Goal: Information Seeking & Learning: Learn about a topic

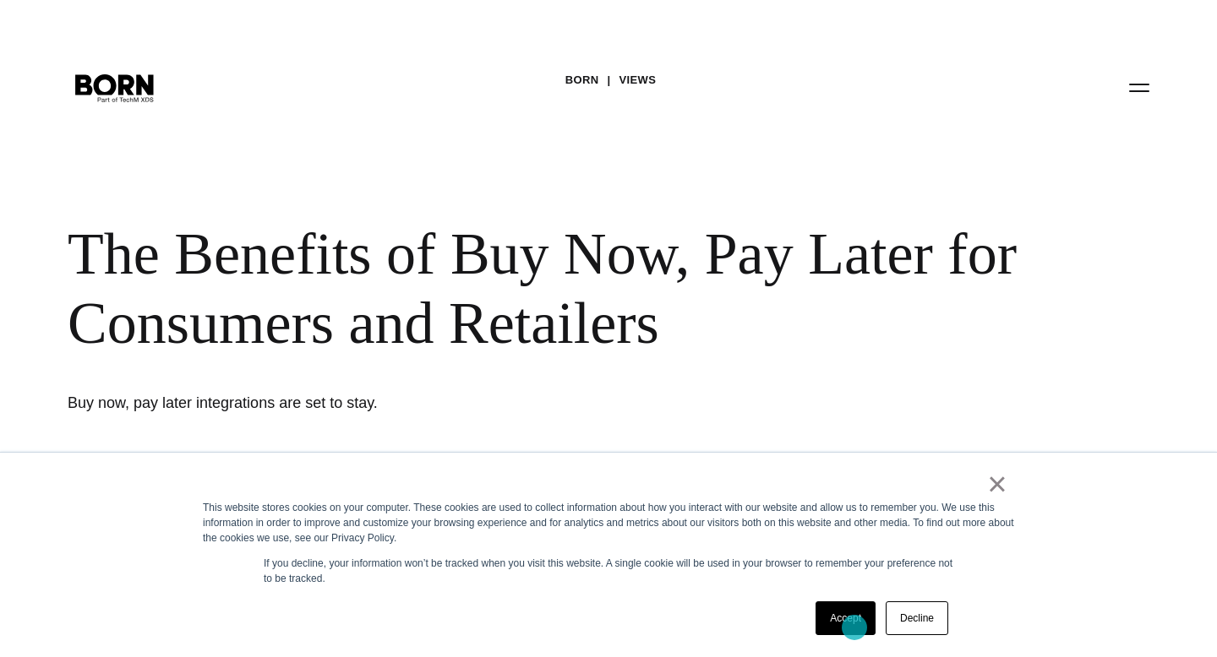
click at [854, 628] on link "Accept" at bounding box center [845, 619] width 60 height 34
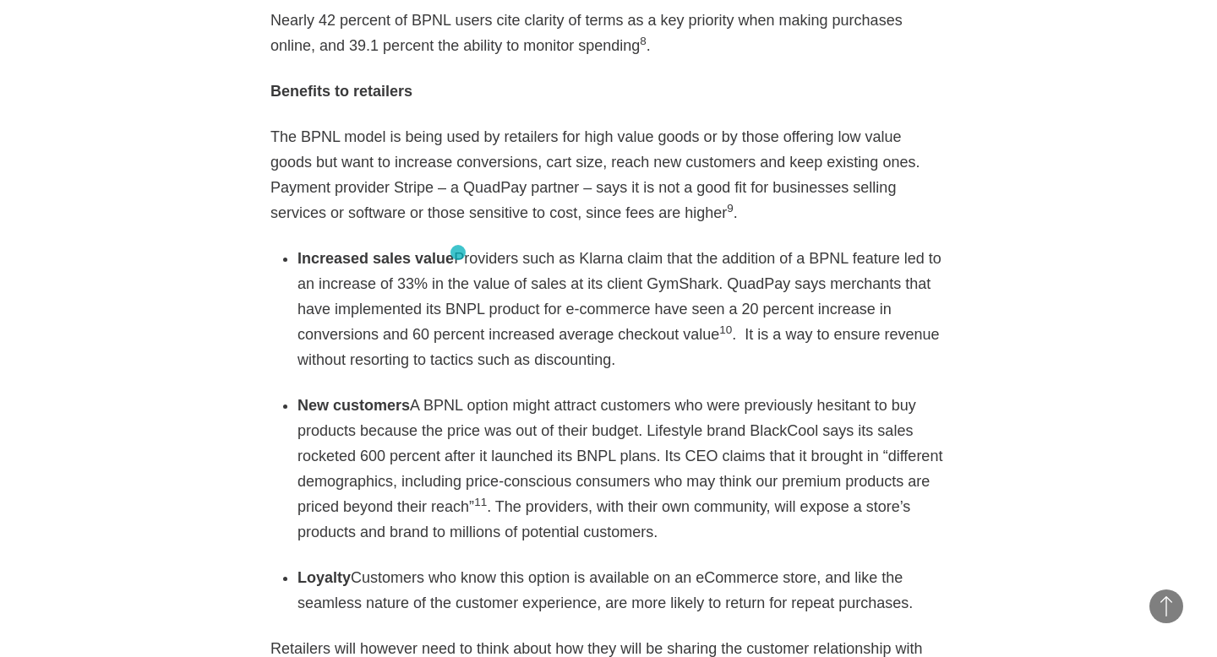
scroll to position [2750, 0]
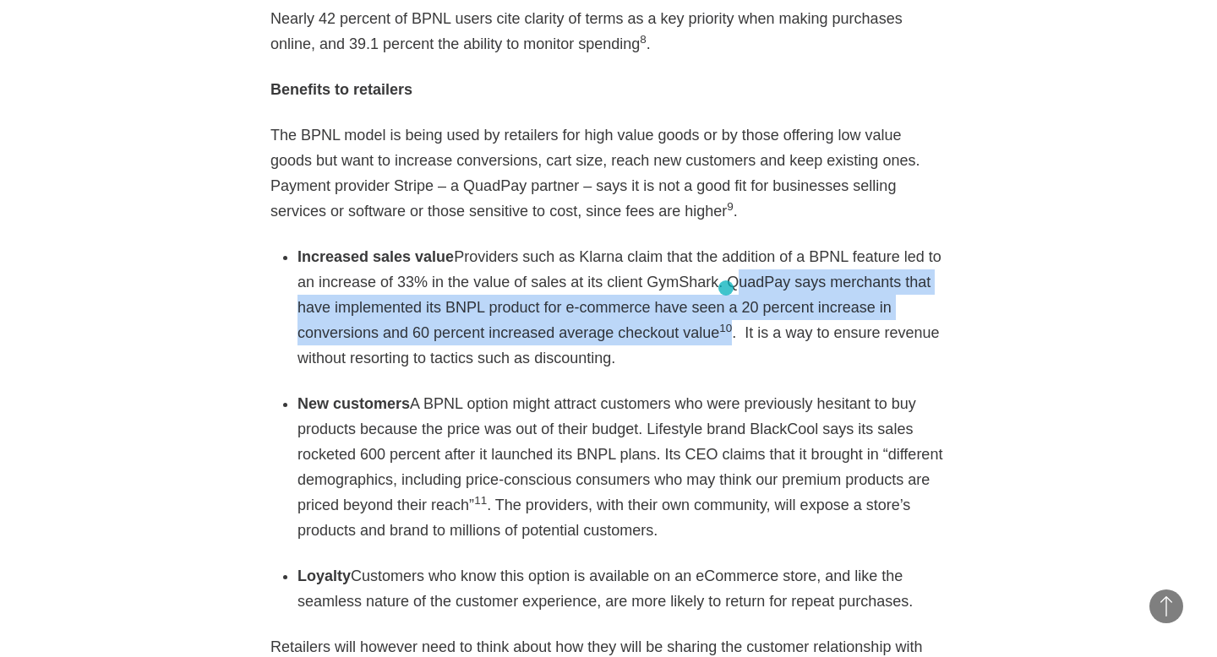
drag, startPoint x: 720, startPoint y: 231, endPoint x: 726, endPoint y: 288, distance: 57.8
click at [726, 288] on li "Increased sales value Providers such as Klarna claim that the addition of a BPN…" at bounding box center [621, 307] width 649 height 127
copy li "QuadPay says merchants that have implemented its BNPL product for e-commerce ha…"
click at [726, 288] on li "Increased sales value Providers such as Klarna claim that the addition of a BPN…" at bounding box center [621, 307] width 649 height 127
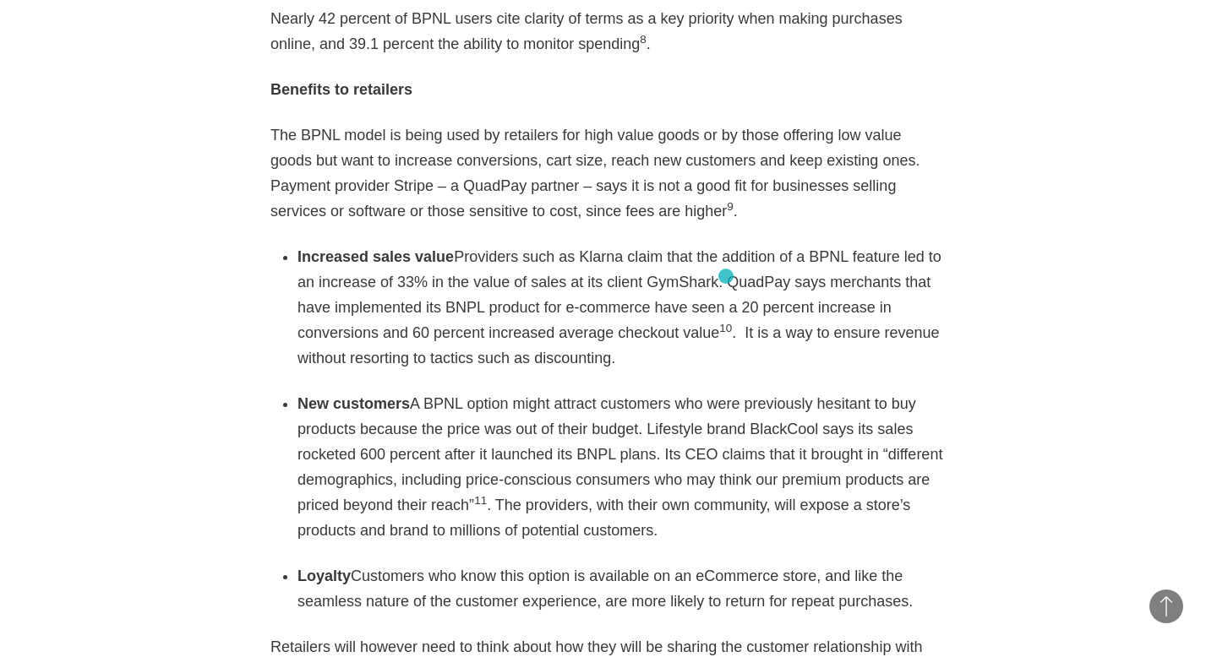
click at [726, 322] on sup "10" at bounding box center [725, 328] width 13 height 13
click at [722, 322] on sup "10" at bounding box center [725, 328] width 13 height 13
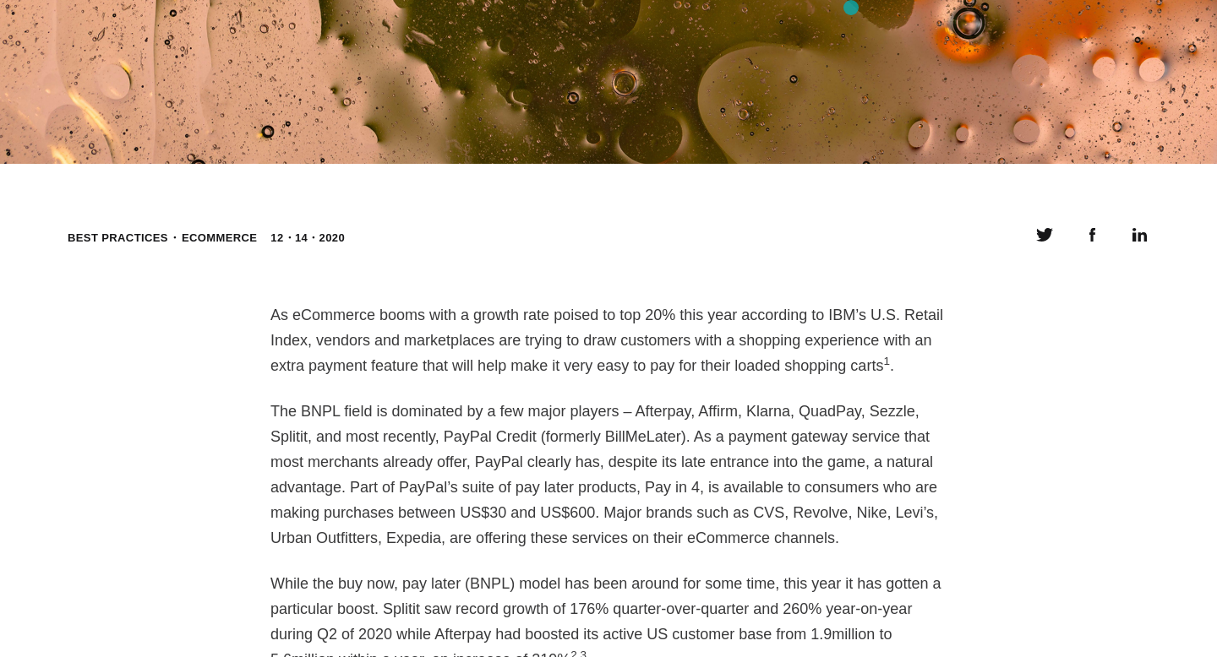
scroll to position [74, 0]
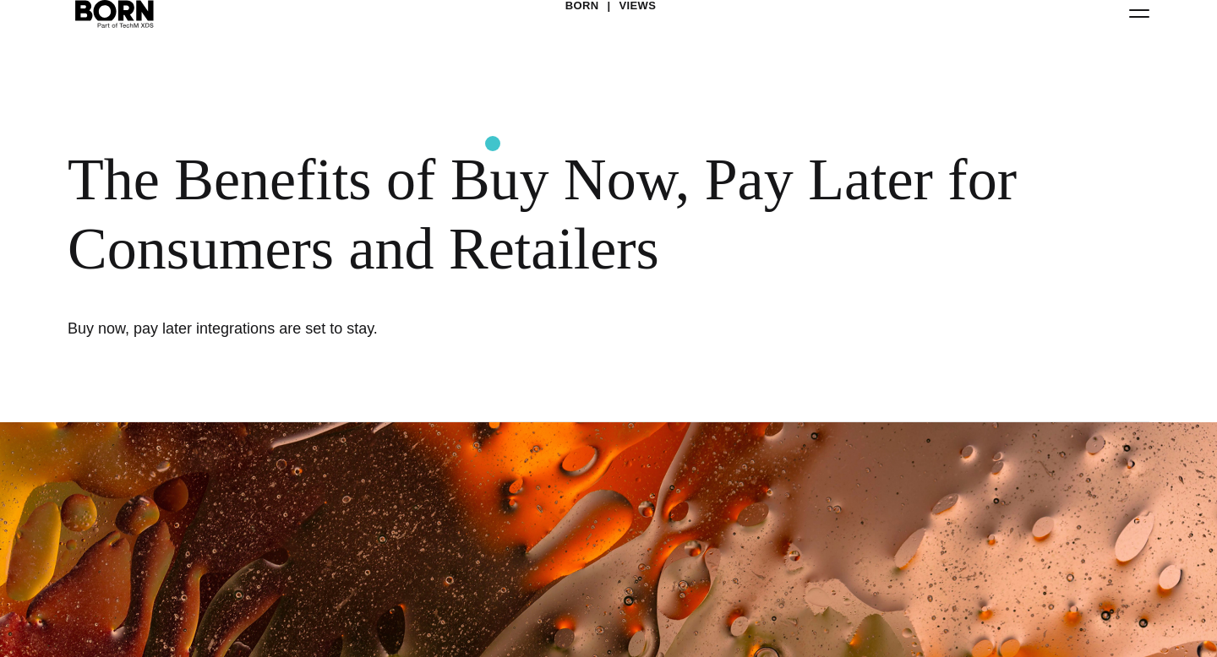
click at [493, 144] on div "BORN Views The Benefits of Buy Now, Pay Later for Consumers and Retailers Buy n…" at bounding box center [608, 174] width 1217 height 497
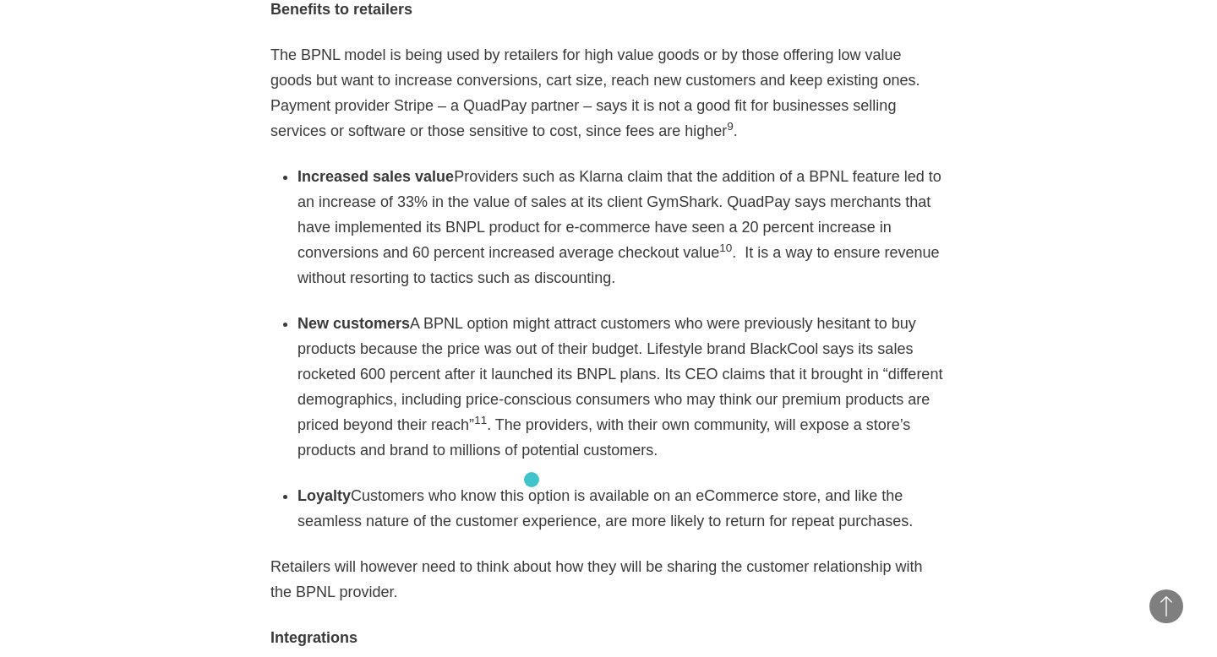
scroll to position [2833, 0]
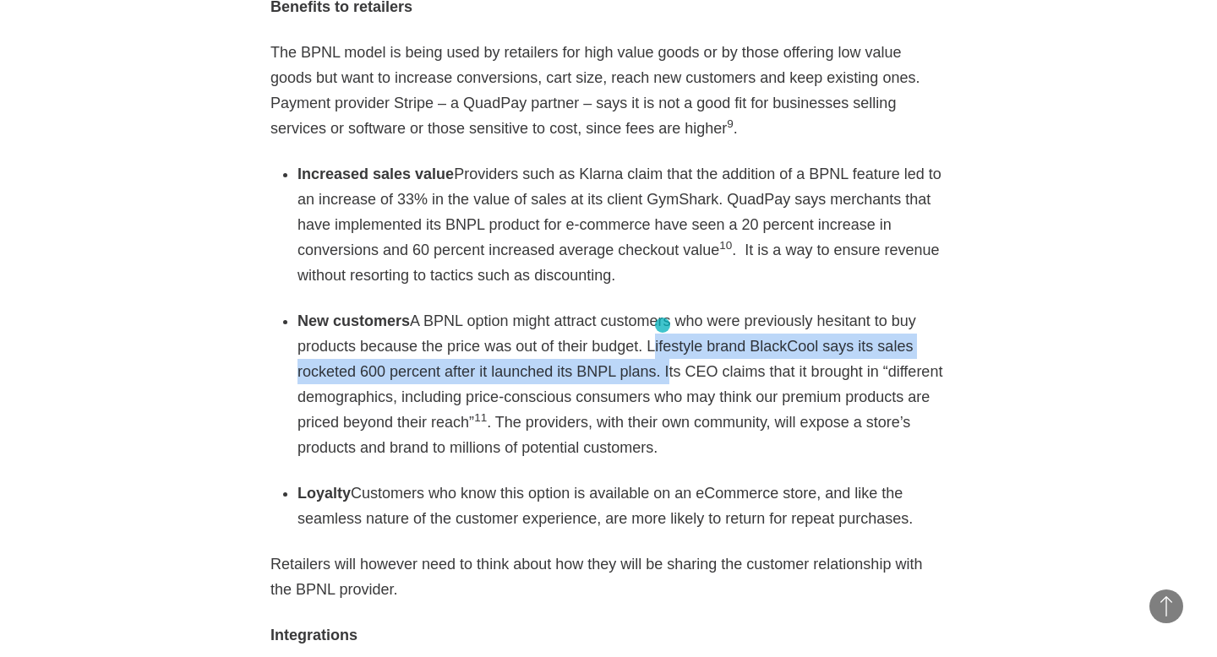
drag, startPoint x: 651, startPoint y: 291, endPoint x: 662, endPoint y: 325, distance: 35.3
click at [662, 325] on li "New customers A BPNL option might attract customers who were previously hesitan…" at bounding box center [621, 384] width 649 height 152
copy li "Lifestyle brand BlackCool says its sales rocketed 600 percent after it launched…"
click at [661, 323] on li "New customers A BPNL option might attract customers who were previously hesitan…" at bounding box center [621, 384] width 649 height 152
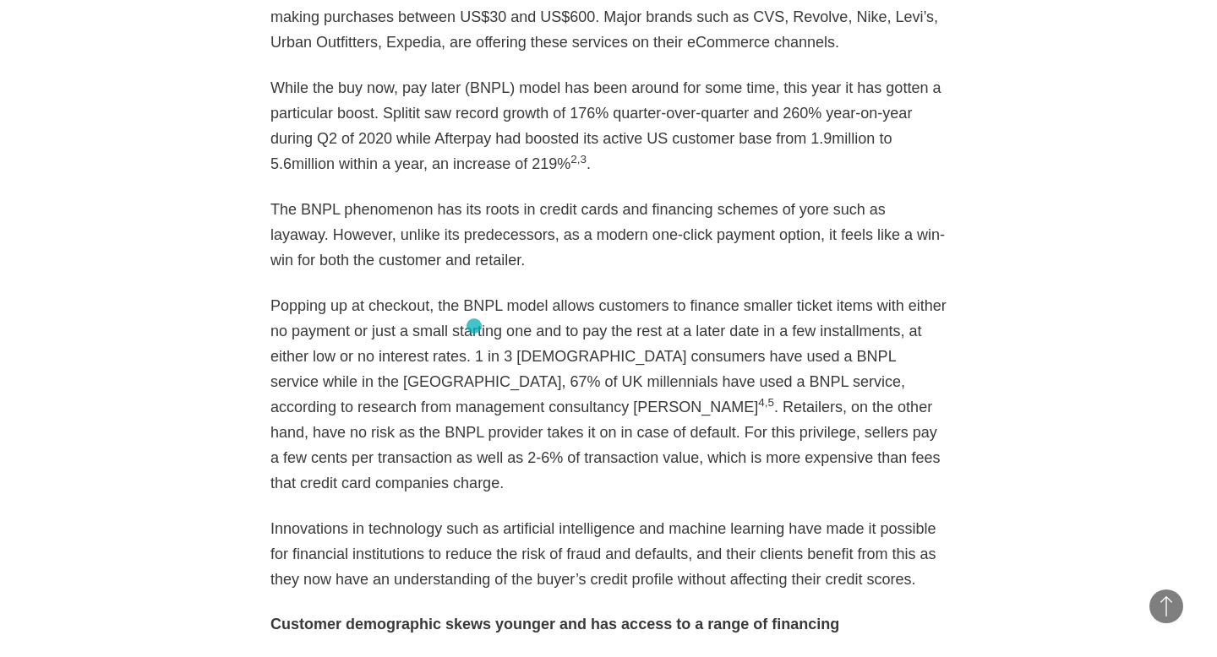
scroll to position [1061, 0]
